Goal: Navigation & Orientation: Find specific page/section

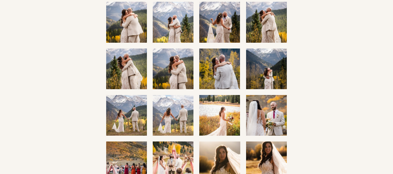
scroll to position [122, 0]
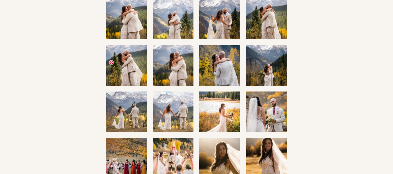
click at [135, 92] on img at bounding box center [126, 112] width 61 height 41
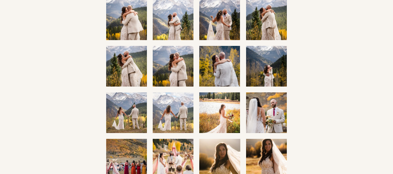
scroll to position [92, 0]
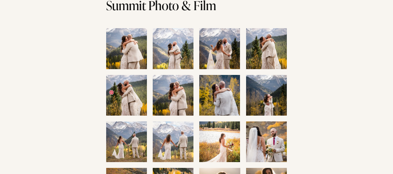
click at [138, 122] on img at bounding box center [126, 142] width 61 height 41
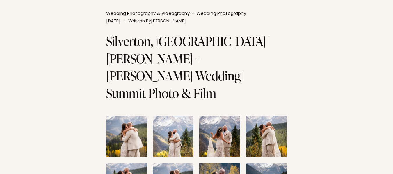
scroll to position [0, 0]
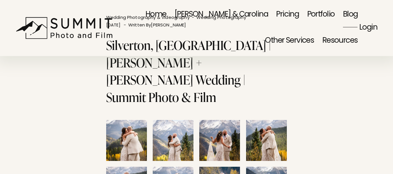
click at [276, 17] on link "Pricing" at bounding box center [287, 15] width 23 height 26
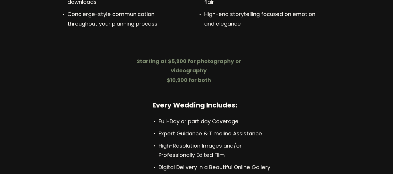
scroll to position [1805, 0]
